Goal: Transaction & Acquisition: Purchase product/service

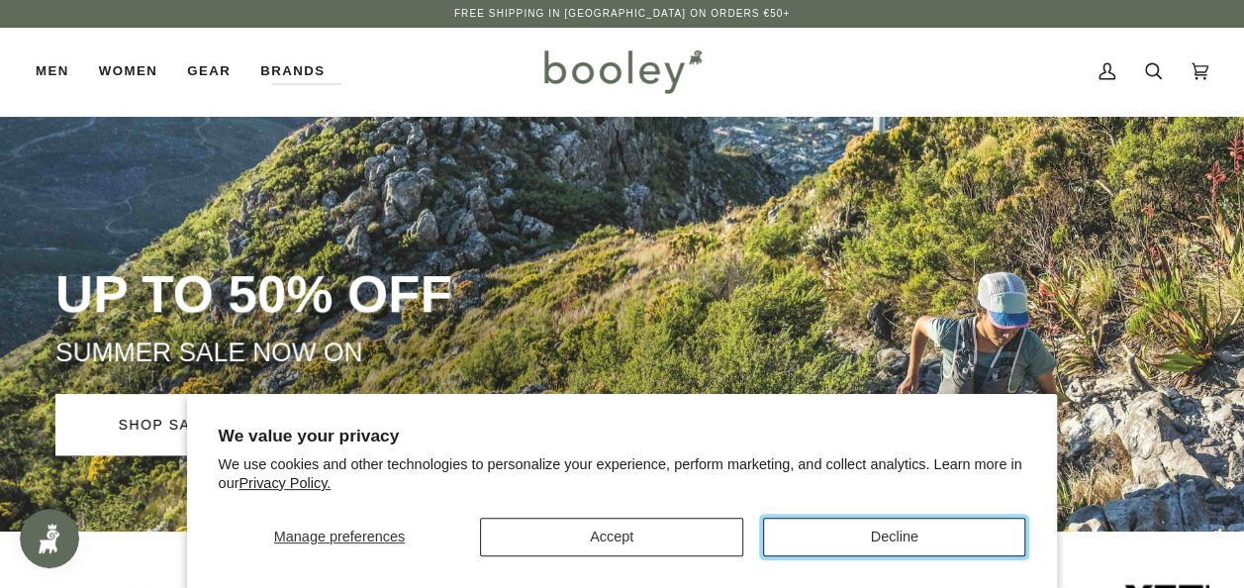
click at [810, 531] on button "Decline" at bounding box center [894, 536] width 263 height 39
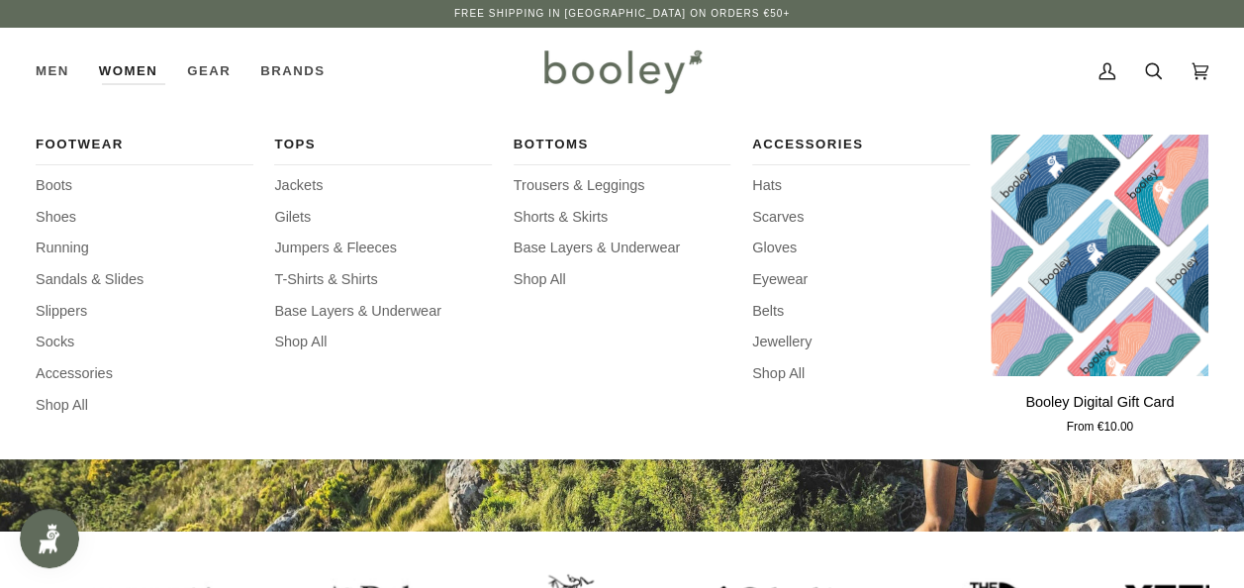
click at [124, 63] on link "Women" at bounding box center [128, 71] width 88 height 87
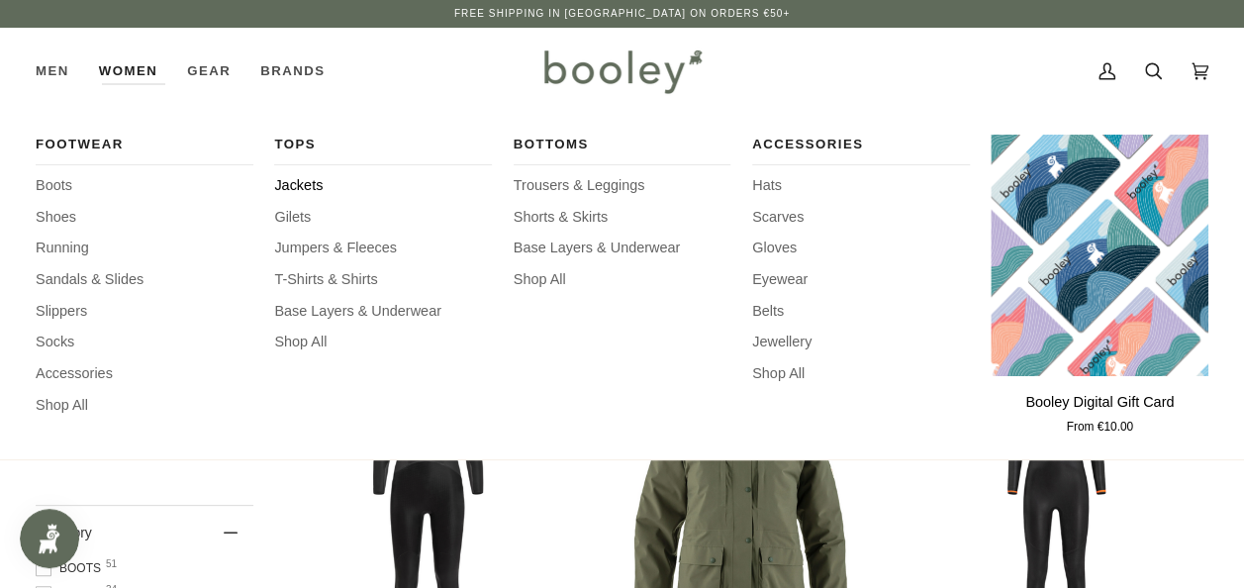
click at [311, 187] on span "Jackets" at bounding box center [383, 186] width 218 height 22
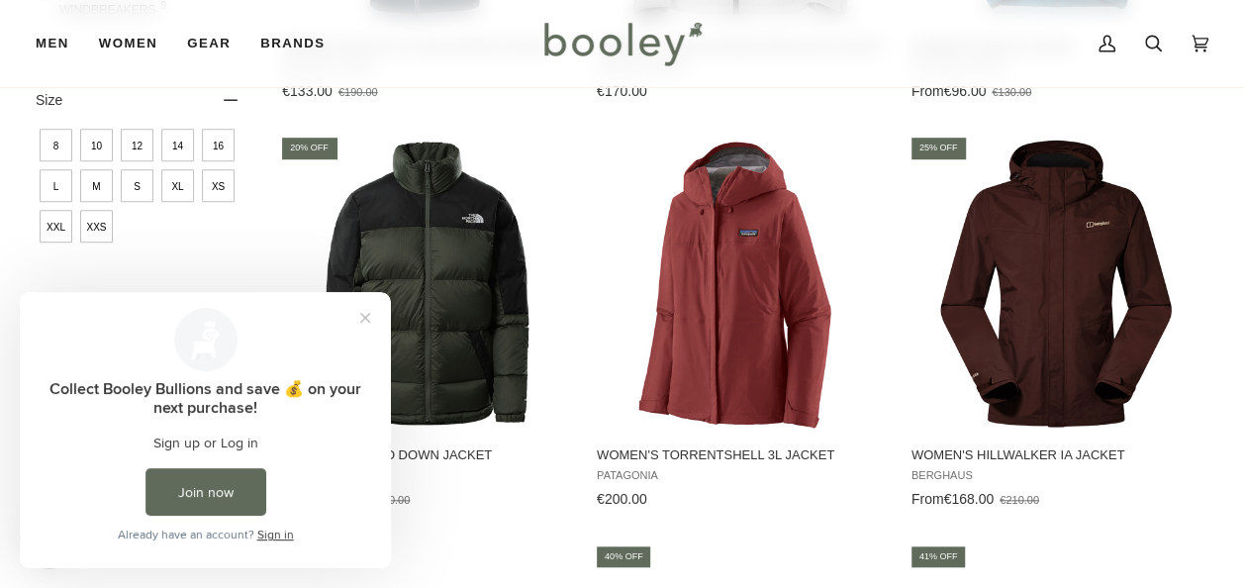
scroll to position [655, 0]
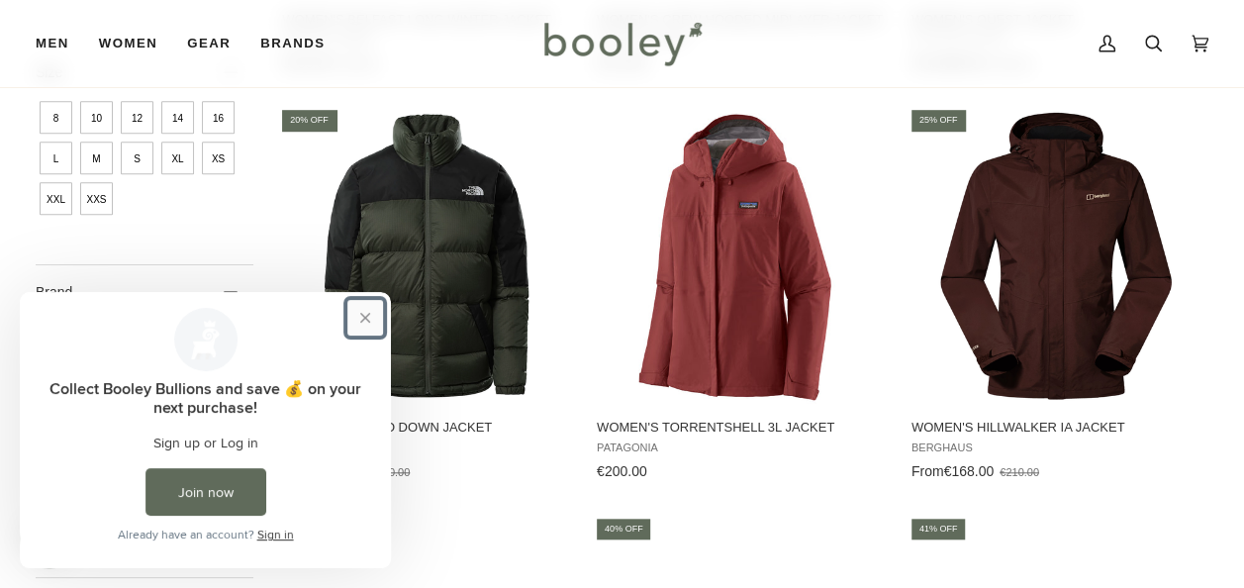
click at [361, 320] on button "Close prompt" at bounding box center [365, 318] width 36 height 36
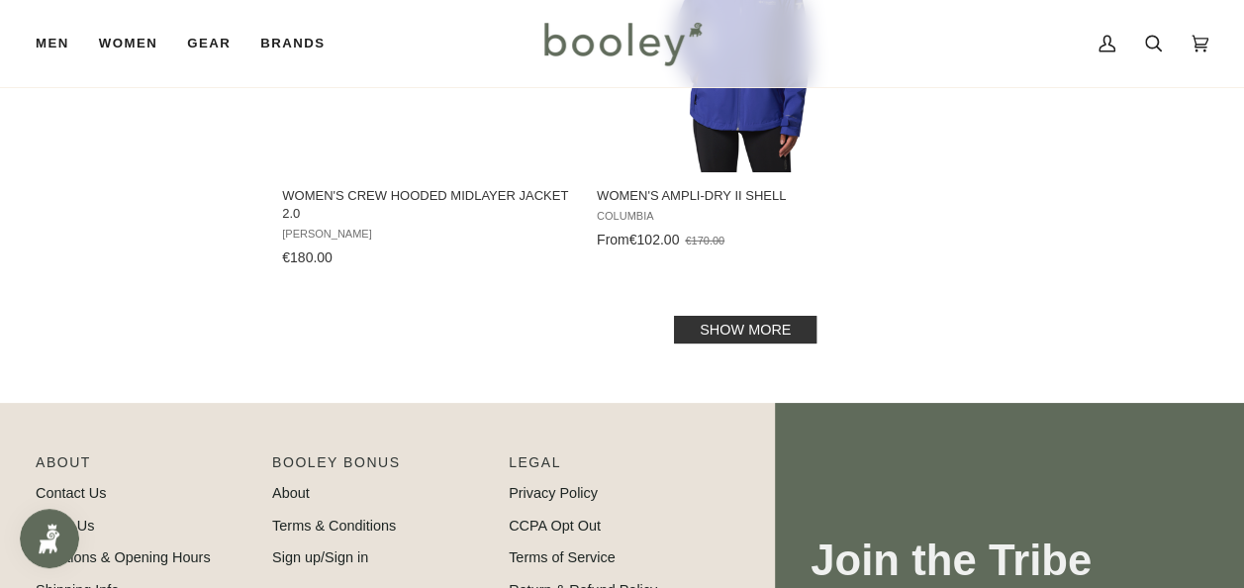
scroll to position [2968, 0]
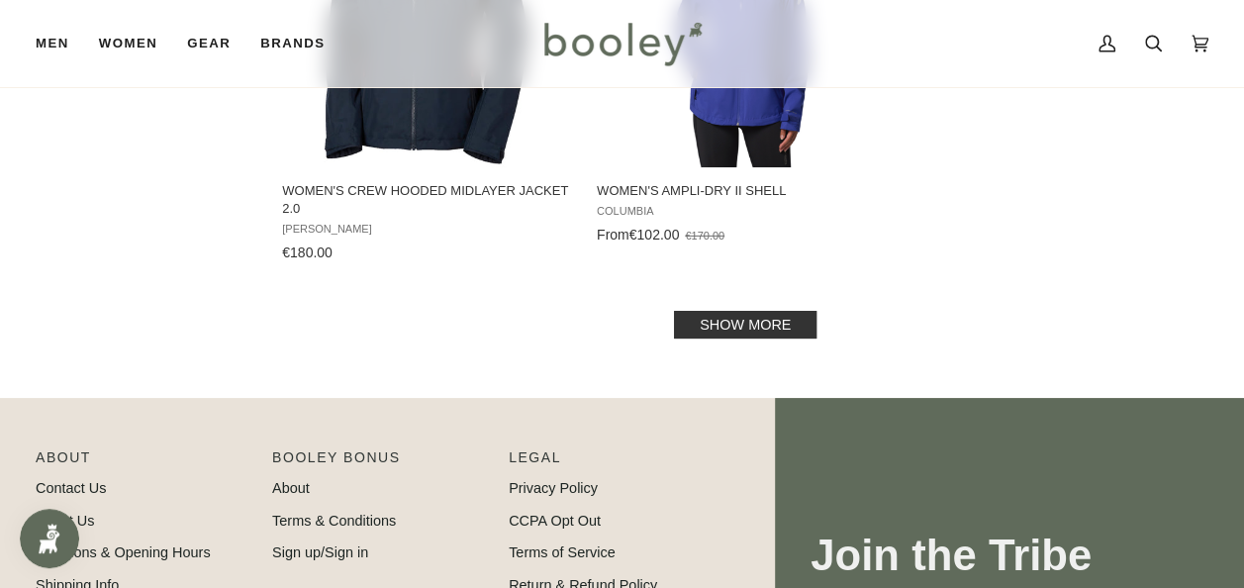
click at [704, 311] on link "Show more" at bounding box center [745, 325] width 142 height 28
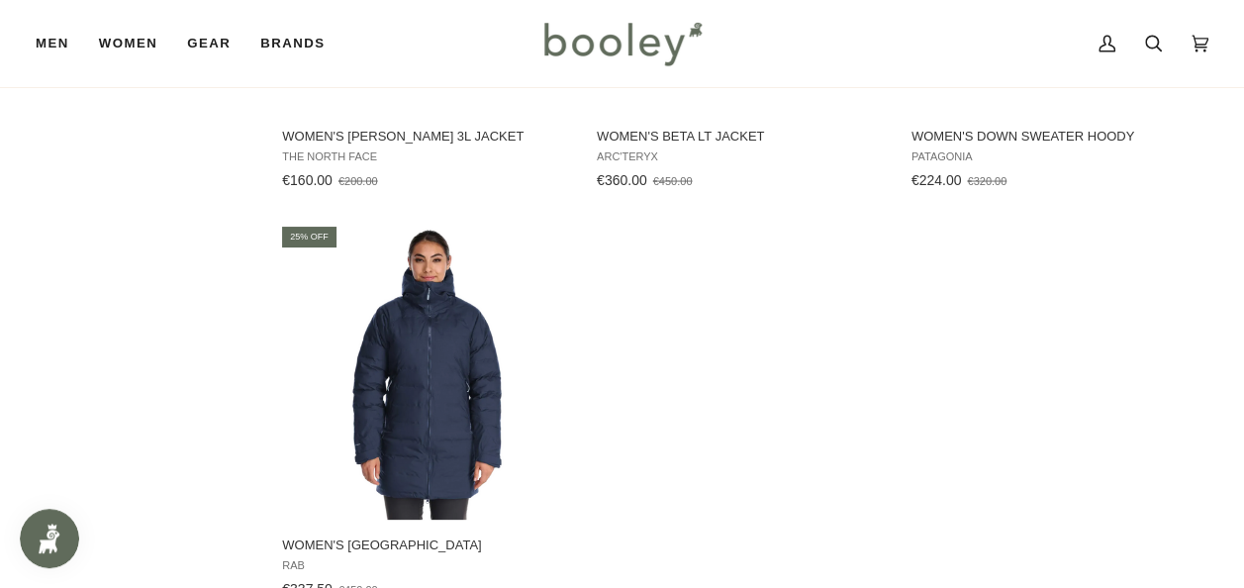
scroll to position [5639, 0]
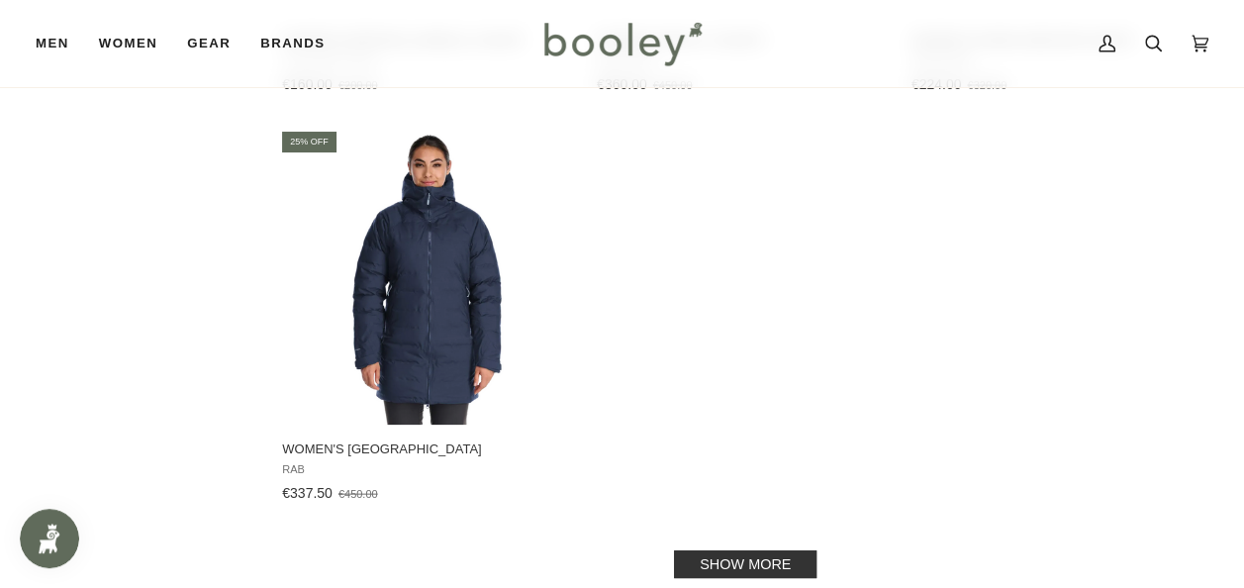
click at [771, 553] on link "Show more" at bounding box center [745, 564] width 142 height 28
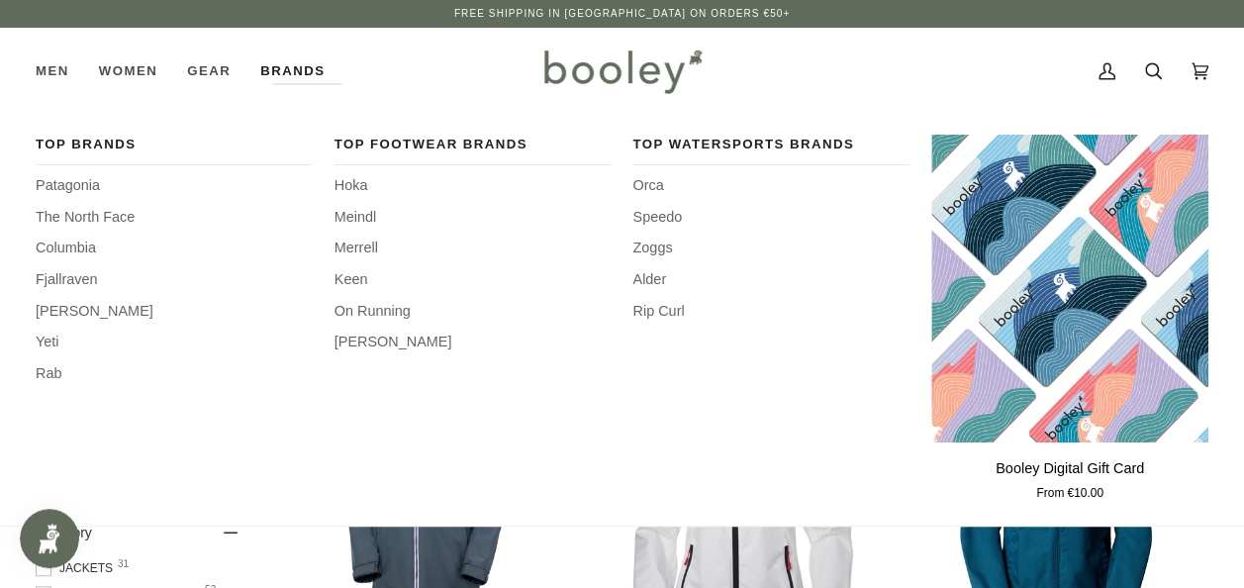
click at [301, 67] on link "Brands" at bounding box center [292, 71] width 94 height 87
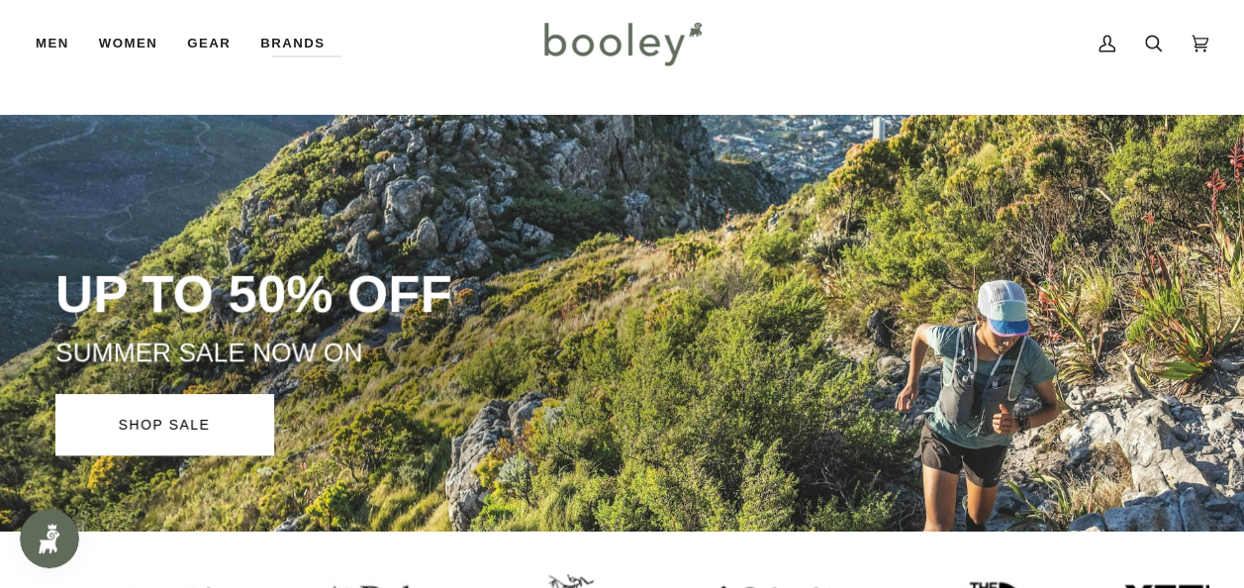
scroll to position [297, 0]
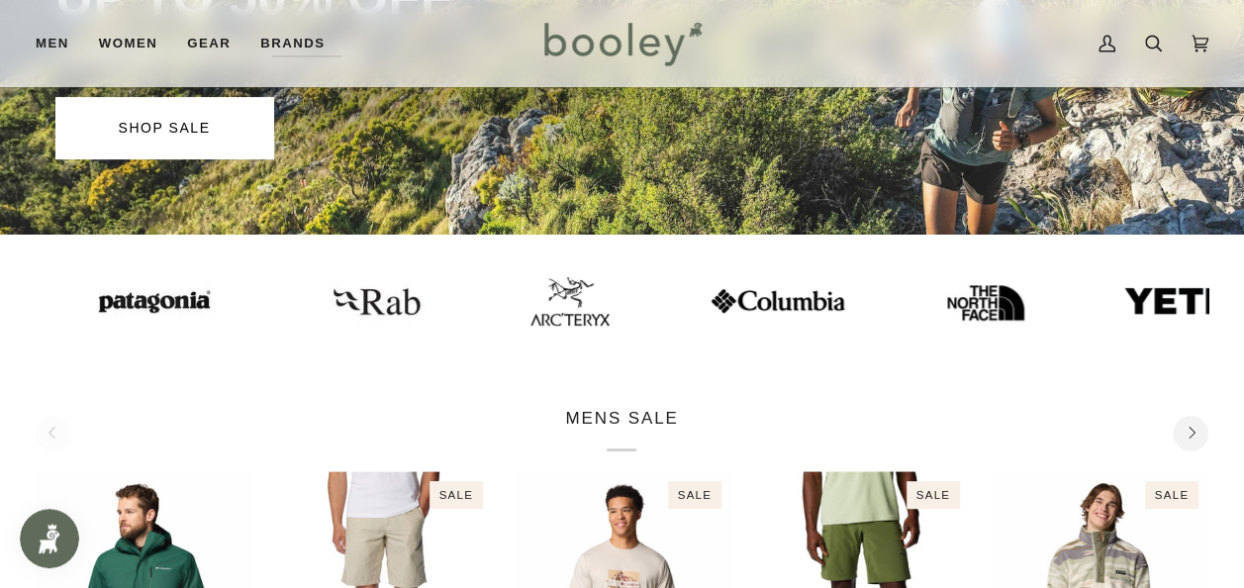
click at [324, 312] on img at bounding box center [376, 301] width 109 height 54
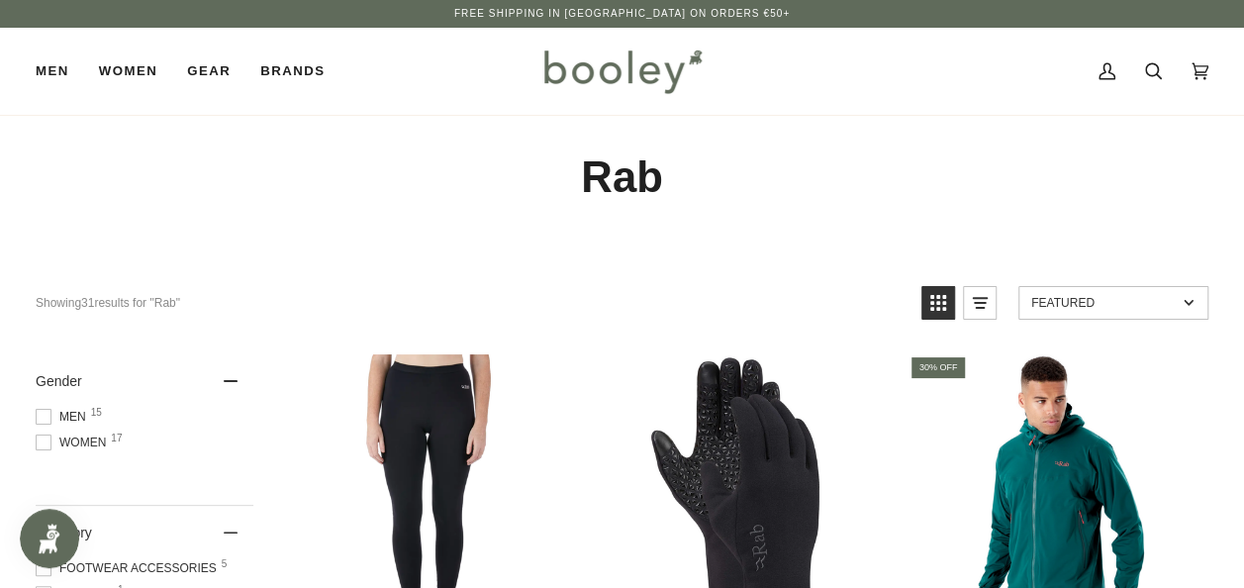
click at [45, 446] on span at bounding box center [44, 442] width 16 height 16
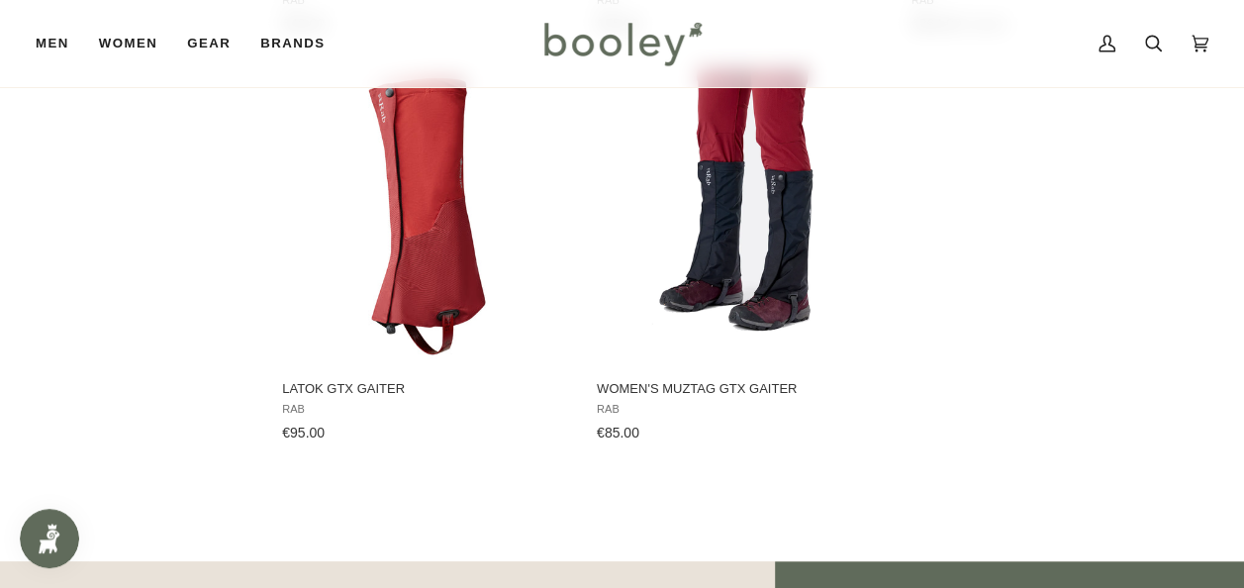
scroll to position [2364, 0]
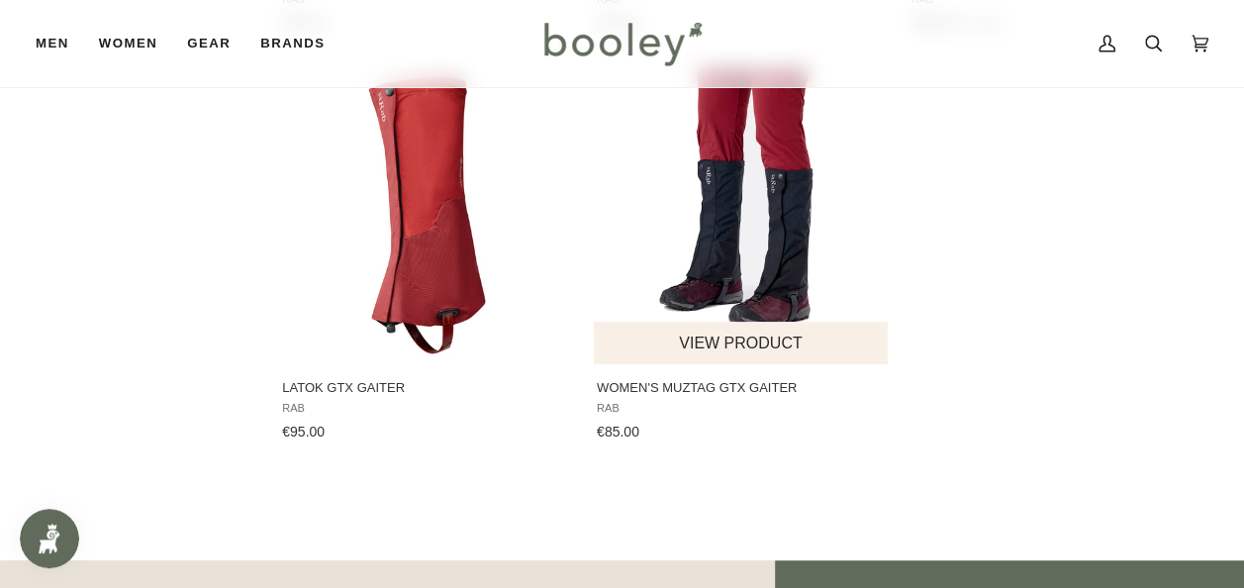
click at [648, 383] on span "Women's Muztag GTX Gaiter" at bounding box center [742, 388] width 290 height 18
